Goal: Information Seeking & Learning: Learn about a topic

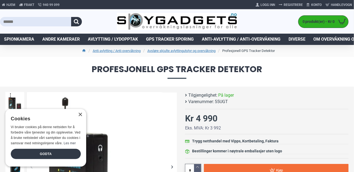
click at [10, 22] on input "text" at bounding box center [35, 21] width 71 height 9
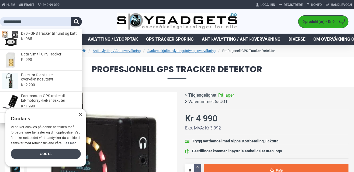
type input "**********"
click at [47, 155] on div "Godta" at bounding box center [46, 154] width 70 height 10
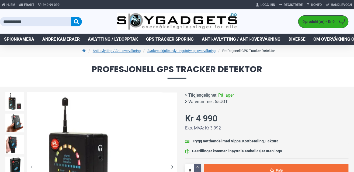
click at [78, 20] on button "button" at bounding box center [76, 21] width 11 height 9
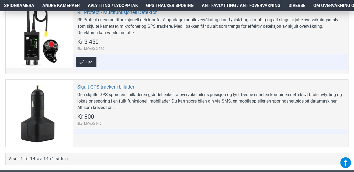
scroll to position [1077, 0]
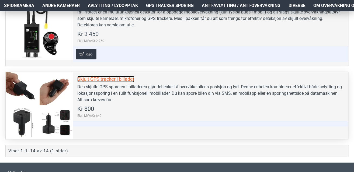
click at [96, 77] on link "Skjult GPS tracker i billader" at bounding box center [105, 79] width 57 height 6
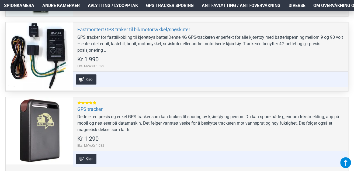
scroll to position [377, 0]
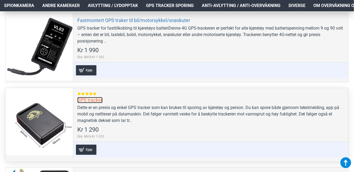
click at [95, 99] on link "GPS tracker" at bounding box center [89, 100] width 25 height 6
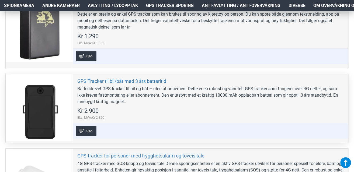
scroll to position [484, 0]
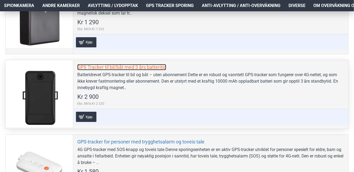
click at [92, 65] on link "GPS Tracker til bil/båt med 3 års batteritid" at bounding box center [121, 67] width 89 height 6
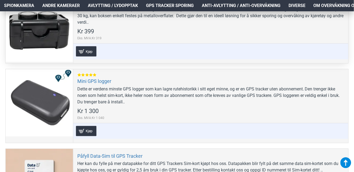
scroll to position [700, 0]
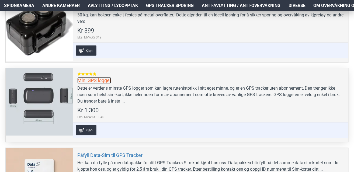
click at [88, 78] on link "Mini GPS logger" at bounding box center [94, 80] width 34 height 6
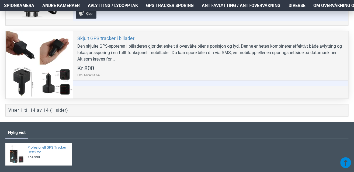
scroll to position [1023, 0]
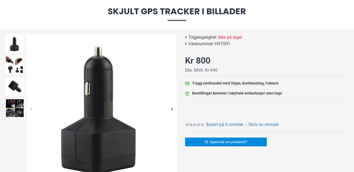
scroll to position [27, 0]
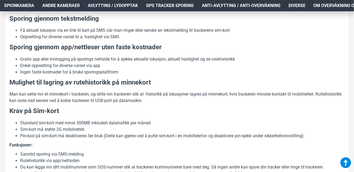
scroll to position [269, 0]
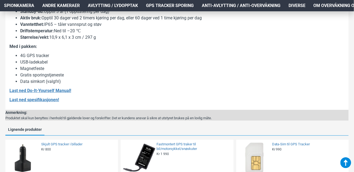
scroll to position [592, 0]
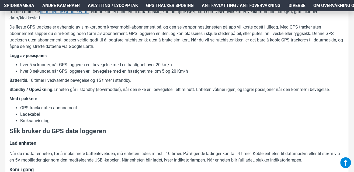
scroll to position [162, 0]
